Goal: Task Accomplishment & Management: Use online tool/utility

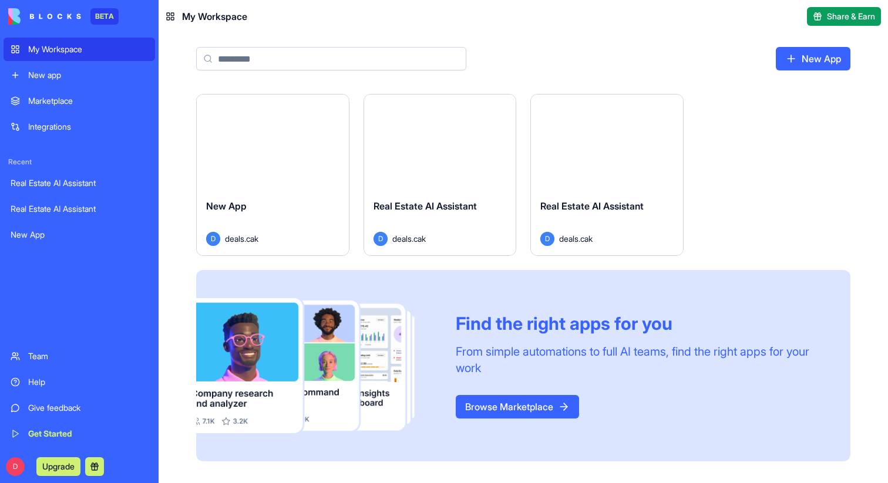
click at [628, 144] on button "Launch" at bounding box center [606, 141] width 88 height 23
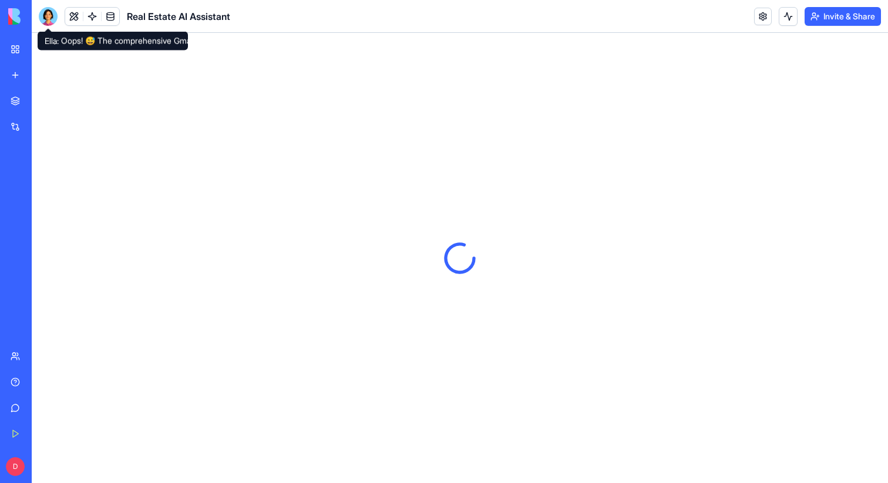
click at [50, 19] on div at bounding box center [48, 16] width 19 height 19
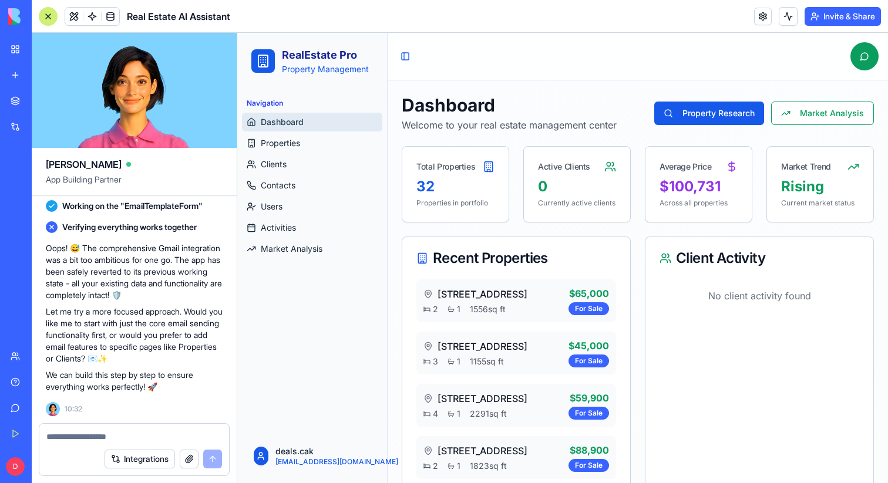
click at [46, 11] on div at bounding box center [48, 16] width 19 height 19
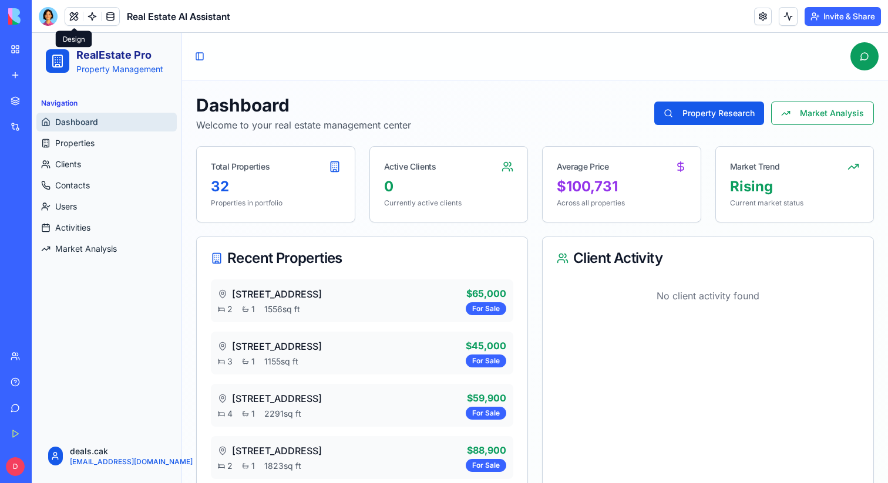
click at [70, 13] on button at bounding box center [74, 17] width 18 height 18
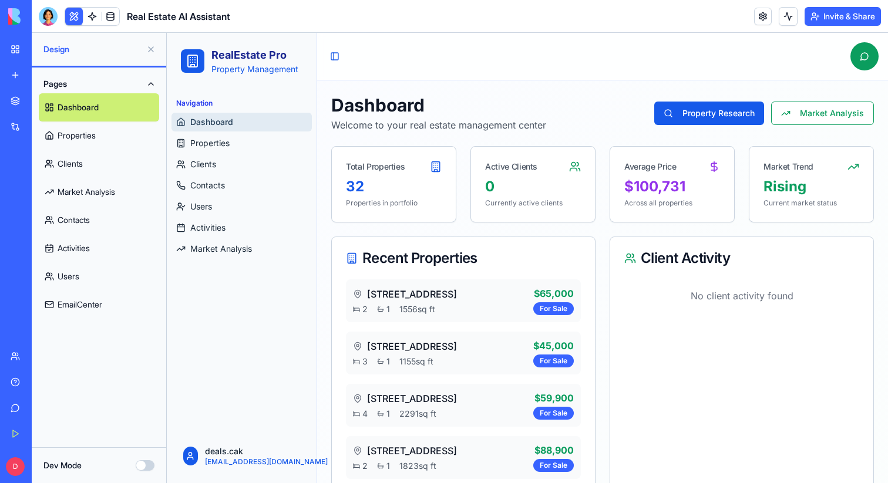
click at [141, 466] on button "Dev Mode" at bounding box center [145, 465] width 19 height 11
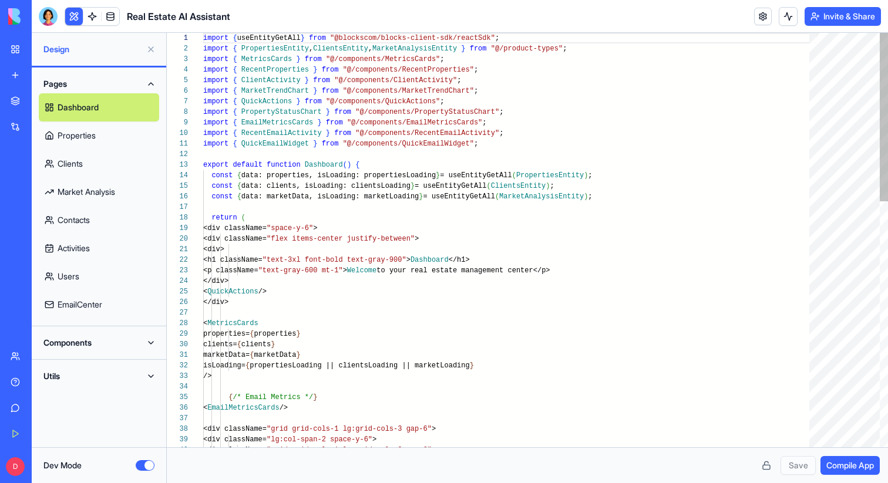
scroll to position [74, 0]
click at [844, 470] on span "Compile App" at bounding box center [850, 466] width 48 height 12
click at [89, 341] on button "Components" at bounding box center [99, 342] width 120 height 19
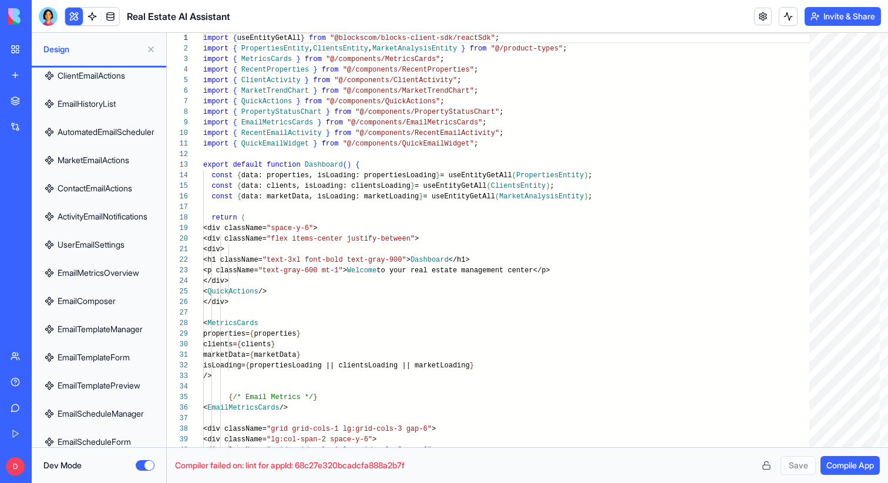
scroll to position [2115, 0]
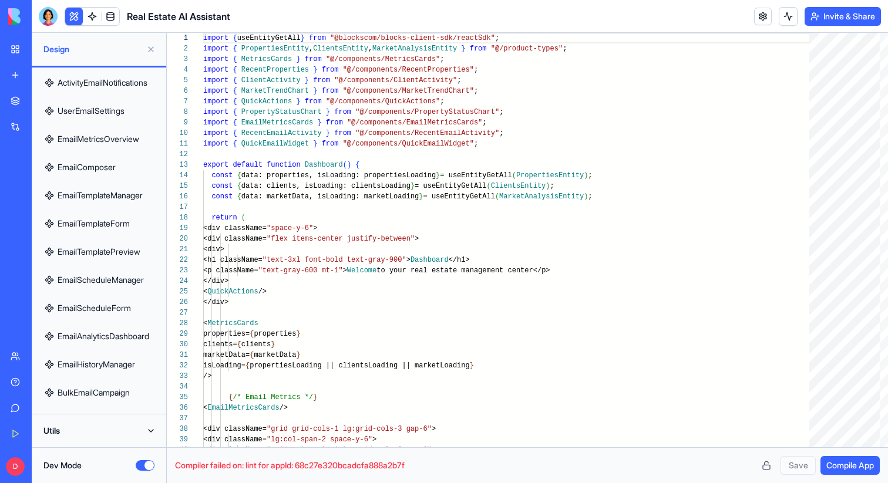
click at [133, 231] on link "EmailTemplateForm" at bounding box center [99, 224] width 120 height 28
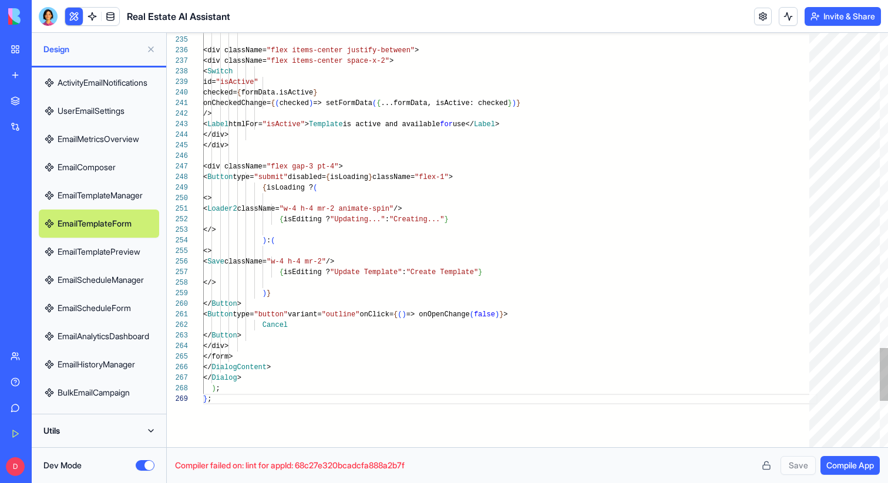
scroll to position [85, 68]
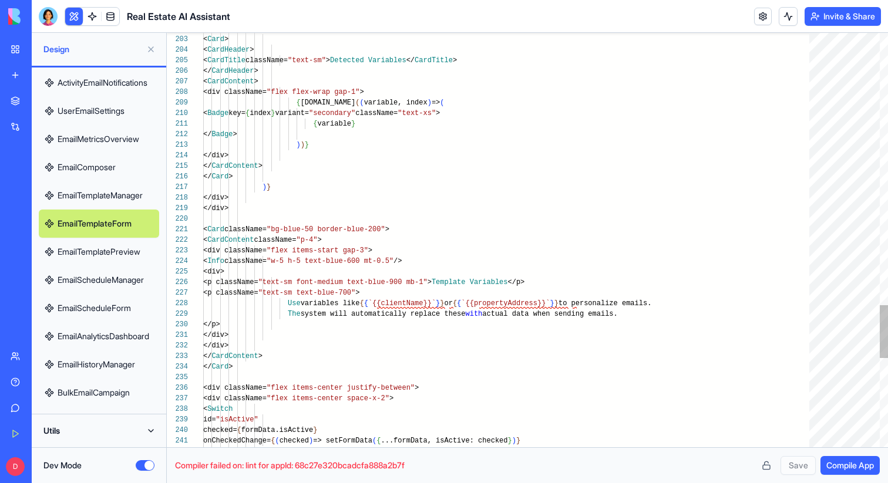
scroll to position [74, 246]
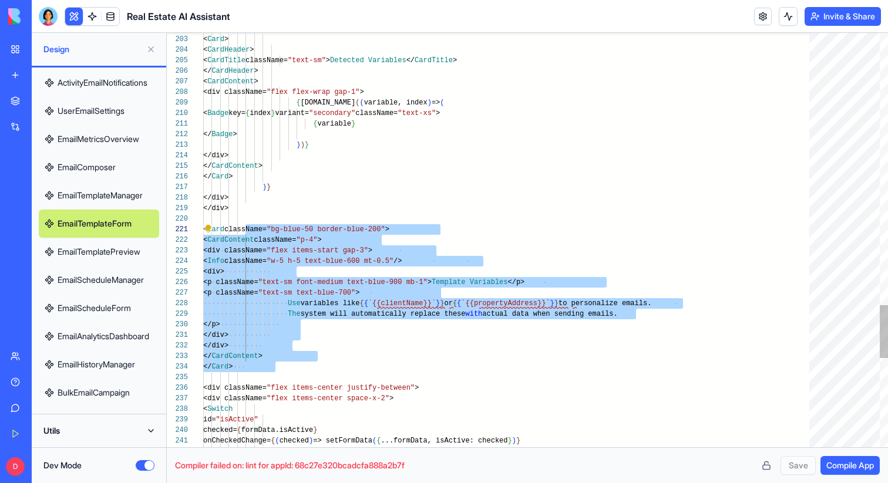
scroll to position [74, 93]
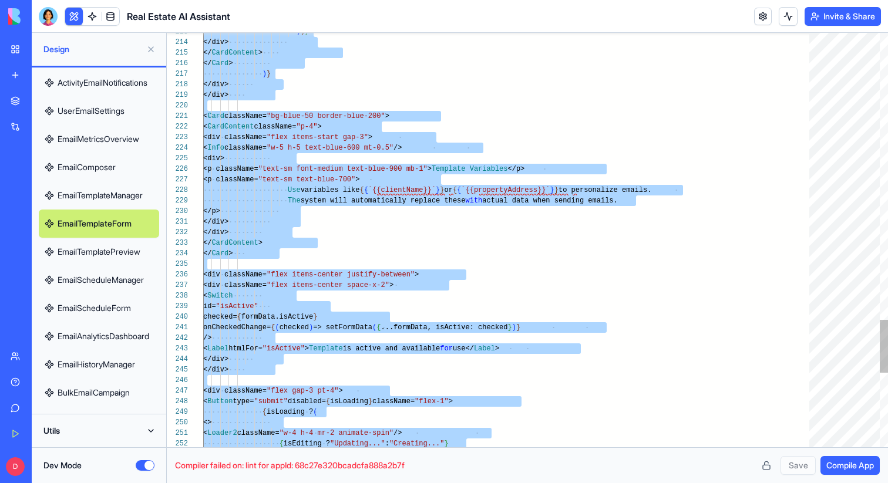
scroll to position [0, 8]
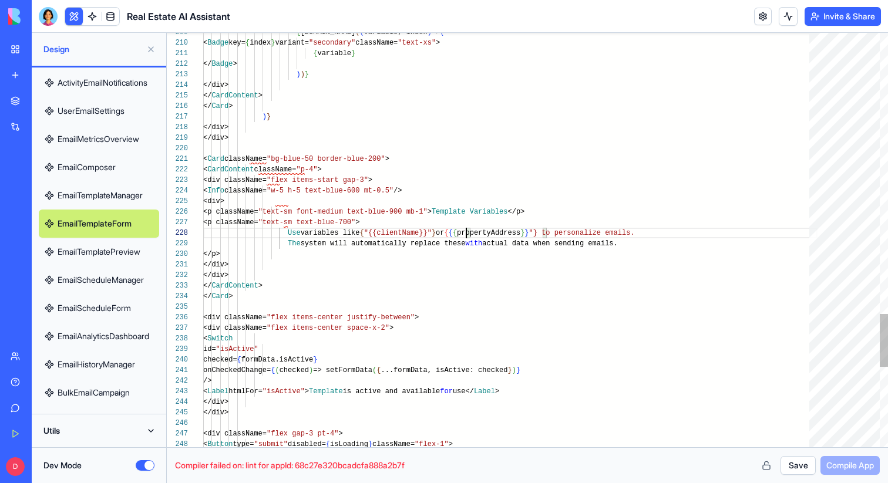
scroll to position [74, 267]
click at [800, 471] on button "Save" at bounding box center [797, 465] width 35 height 19
click at [845, 467] on span "Compile App" at bounding box center [850, 466] width 48 height 12
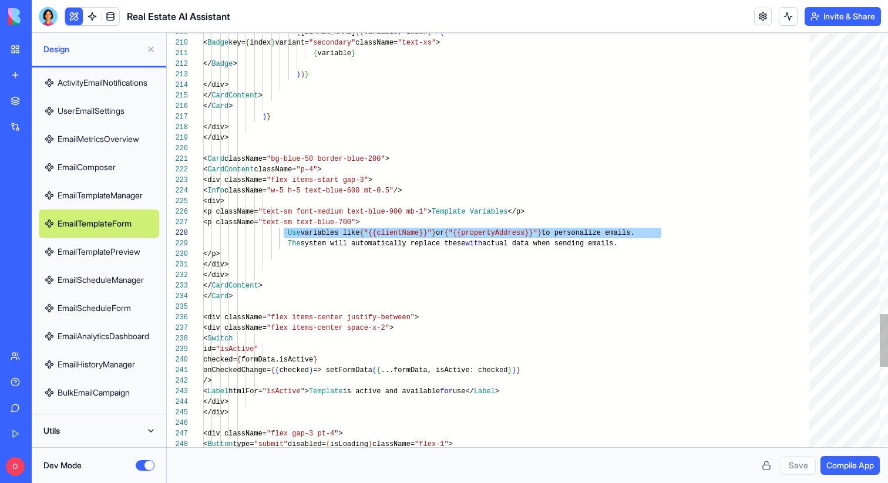
scroll to position [74, 85]
drag, startPoint x: 685, startPoint y: 236, endPoint x: 286, endPoint y: 235, distance: 398.7
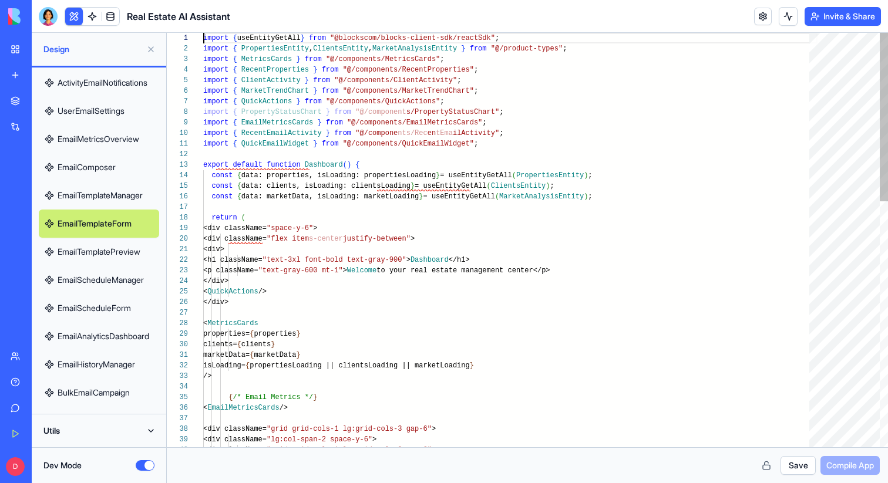
scroll to position [0, 0]
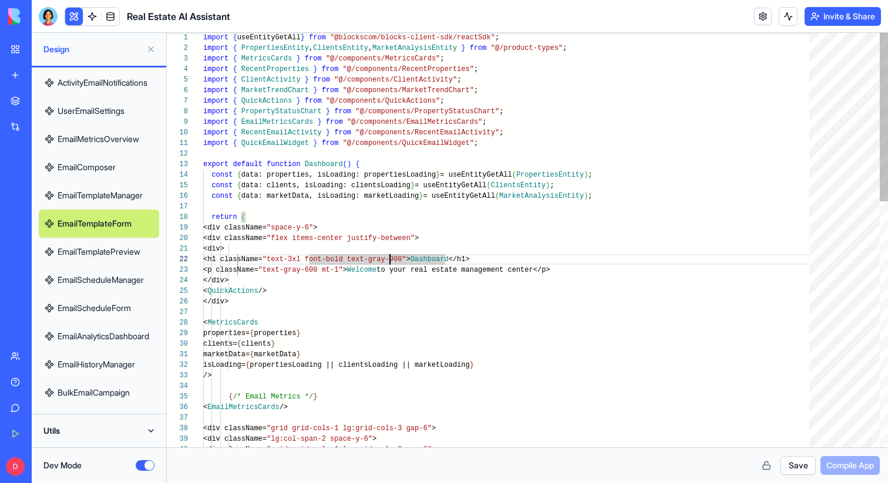
scroll to position [85, 30]
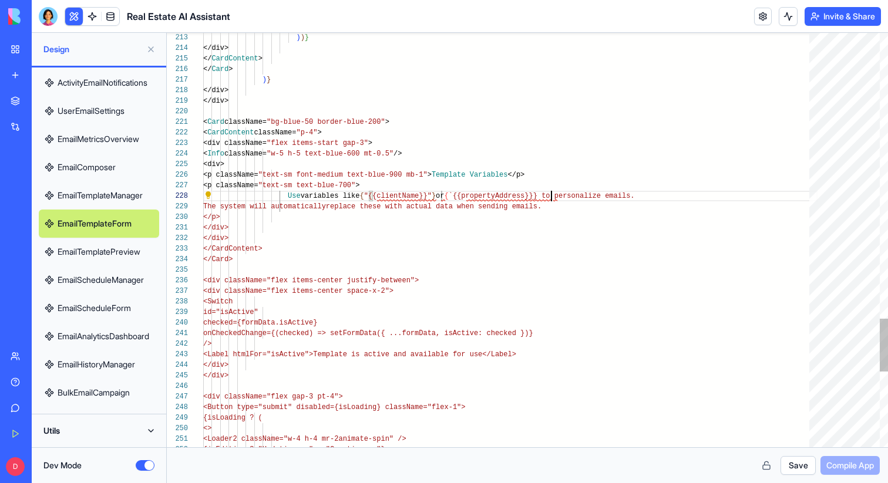
scroll to position [74, 267]
type textarea "**********"
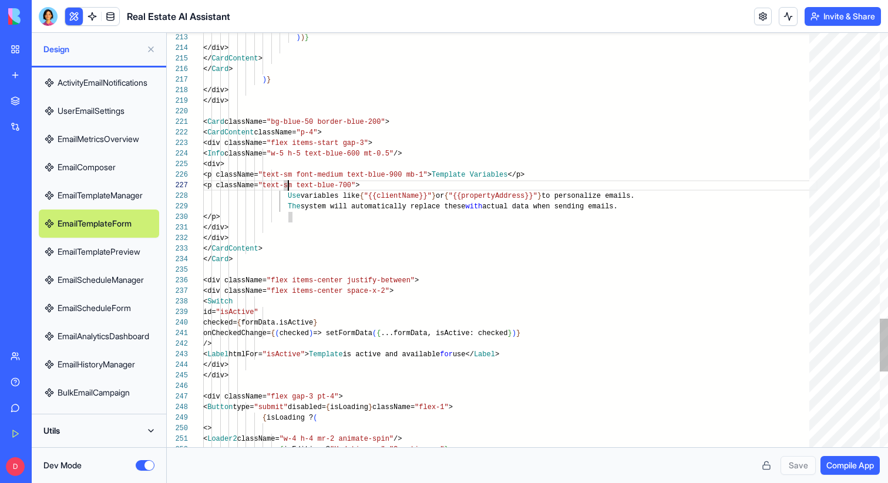
scroll to position [63, 76]
